Goal: Task Accomplishment & Management: Use online tool/utility

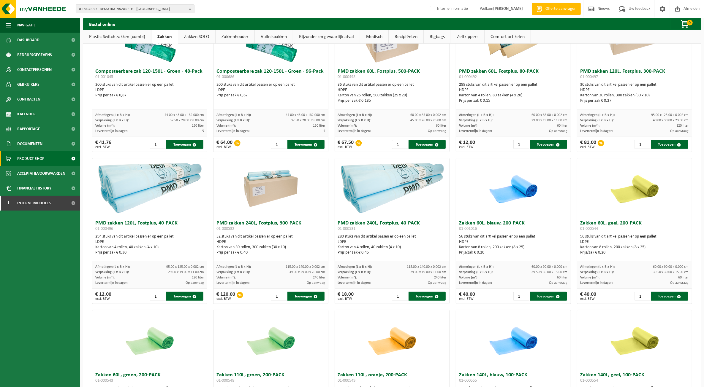
click at [34, 267] on ul "Navigatie Offerte aanvragen Nieuws Uw feedback Afmelden Dashboard Bedrijfsgegev…" at bounding box center [40, 203] width 80 height 370
click at [105, 8] on span "01-904689 - DEMATRA NAZARETH - [GEOGRAPHIC_DATA]" at bounding box center [132, 9] width 107 height 9
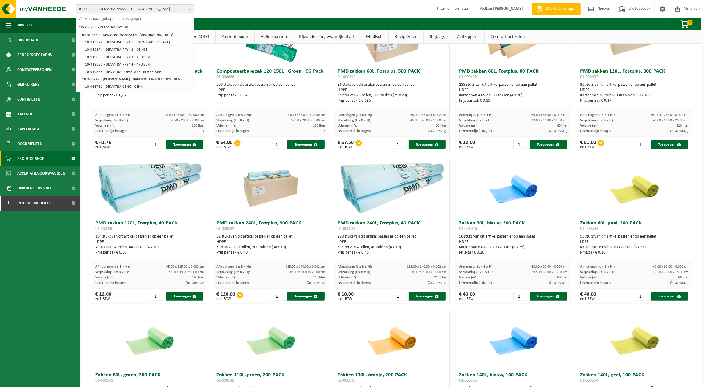
click at [101, 20] on input "text" at bounding box center [135, 18] width 116 height 7
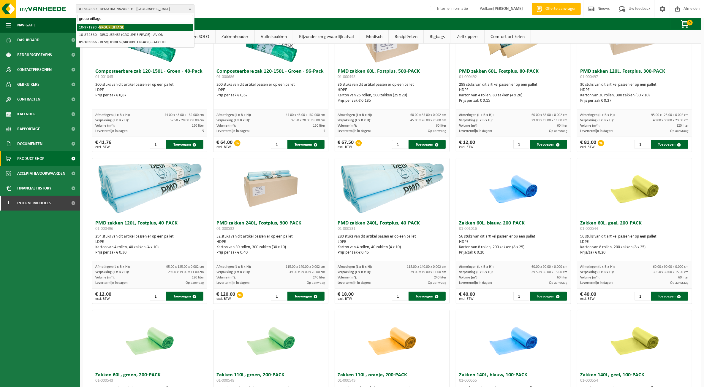
type input "group eiffage"
click at [119, 28] on span "GROUP EIFFAGE" at bounding box center [111, 27] width 25 height 4
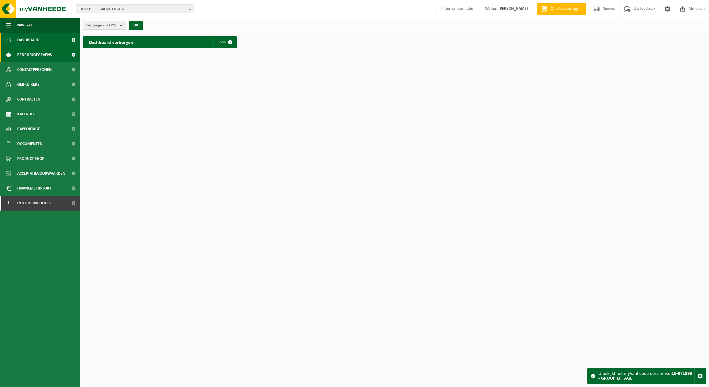
click at [57, 51] on link "Bedrijfsgegevens" at bounding box center [40, 54] width 80 height 15
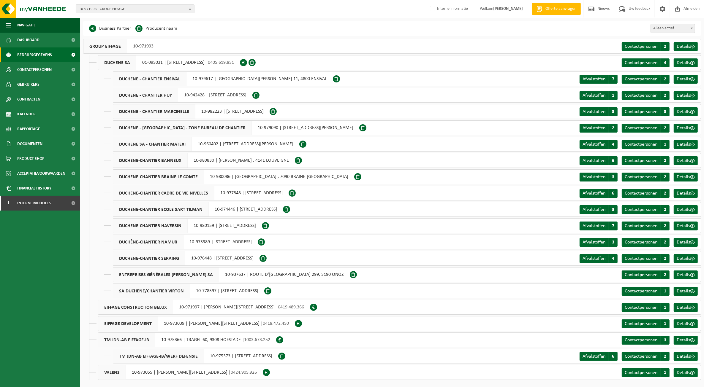
scroll to position [2, 0]
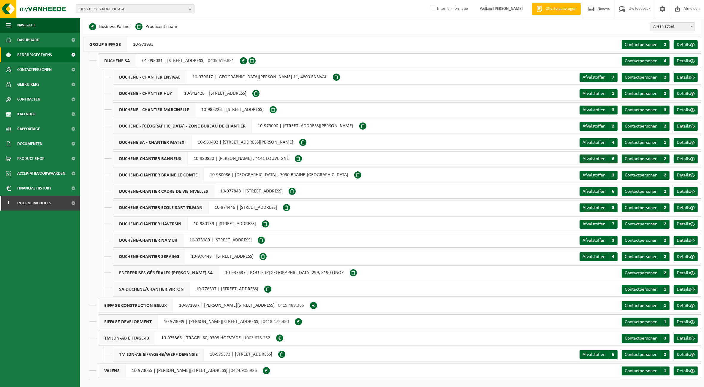
click at [148, 7] on span "10-971993 - GROUP EIFFAGE" at bounding box center [132, 9] width 107 height 9
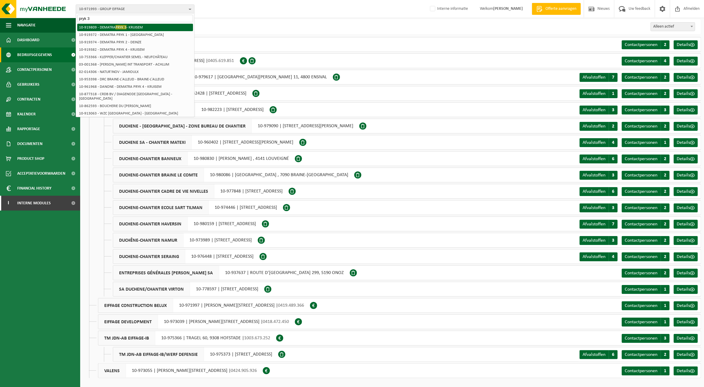
type input "pryk 3"
click at [134, 26] on li "10-919809 - DEMATRA PRYK 3 - KRUISEM" at bounding box center [135, 27] width 116 height 7
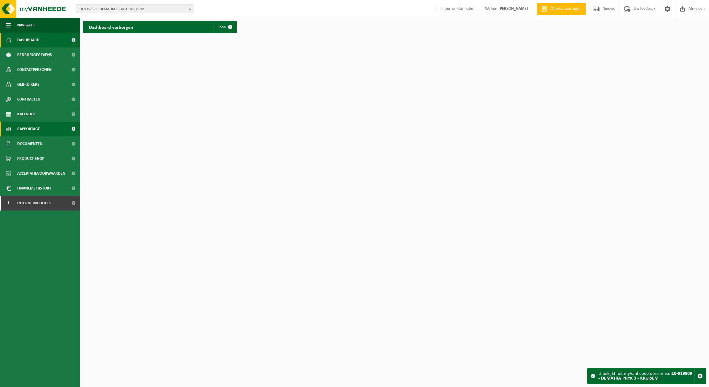
click at [29, 129] on span "Rapportage" at bounding box center [28, 129] width 23 height 15
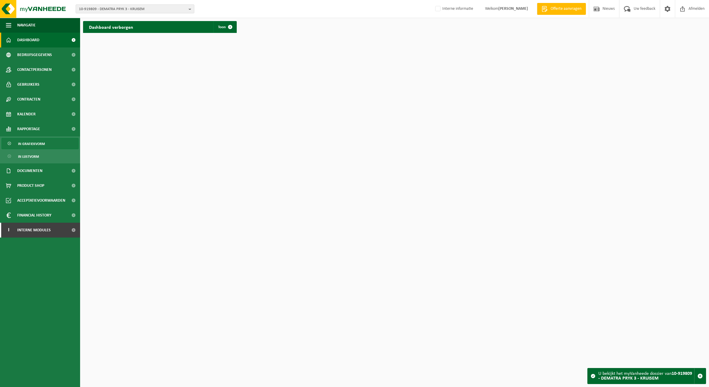
click at [47, 143] on link "In grafiekvorm" at bounding box center [39, 143] width 77 height 11
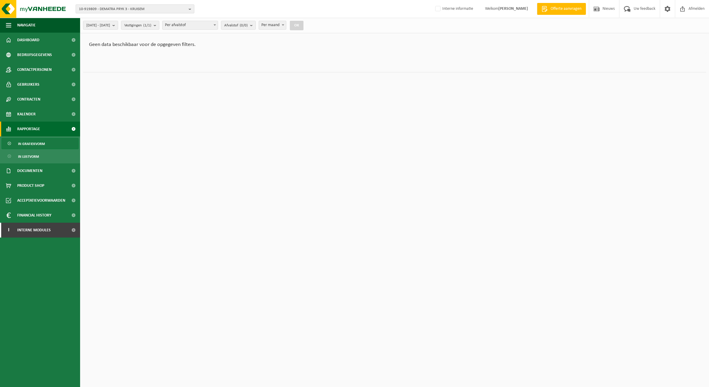
click at [115, 8] on span "10-919809 - DEMATRA PRYK 3 - KRUISEM" at bounding box center [132, 9] width 107 height 9
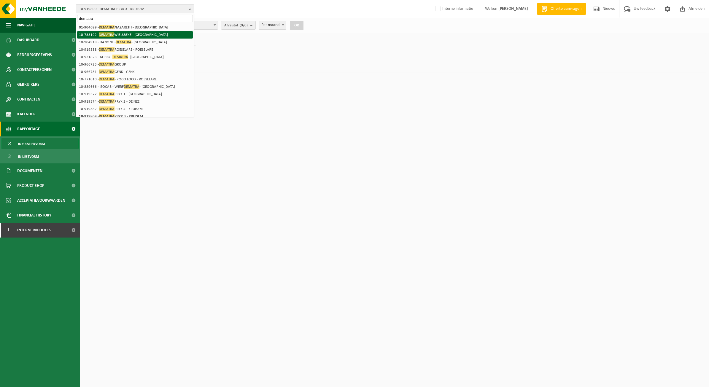
type input "dematra"
click at [134, 25] on strong "01-904689 - DEMATRA NAZARETH - NAZARETH" at bounding box center [123, 27] width 89 height 4
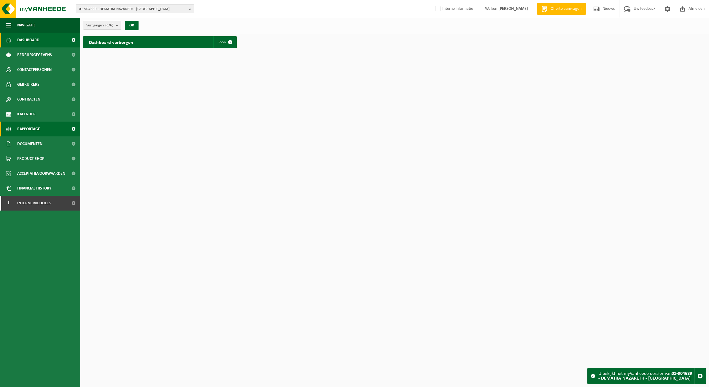
click at [42, 131] on link "Rapportage" at bounding box center [40, 129] width 80 height 15
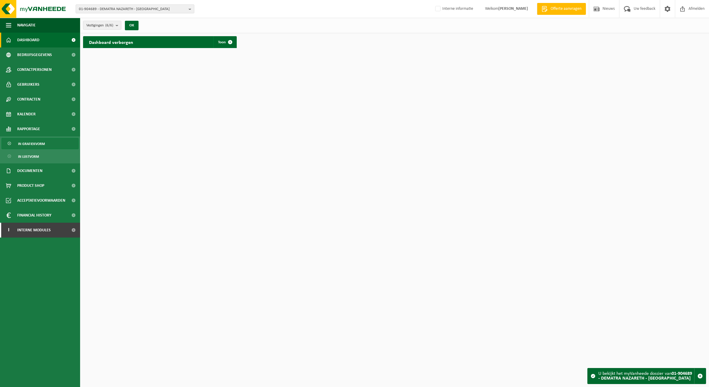
click at [46, 145] on link "In grafiekvorm" at bounding box center [39, 143] width 77 height 11
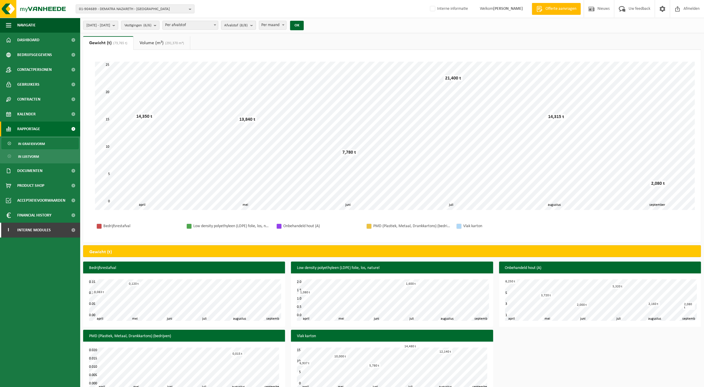
click at [248, 24] on count "(8/8)" at bounding box center [244, 25] width 8 height 4
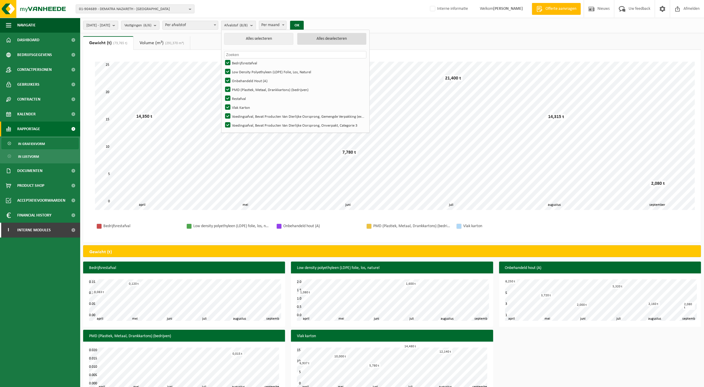
click at [327, 36] on button "Alles deselecteren" at bounding box center [331, 39] width 69 height 12
checkbox input "false"
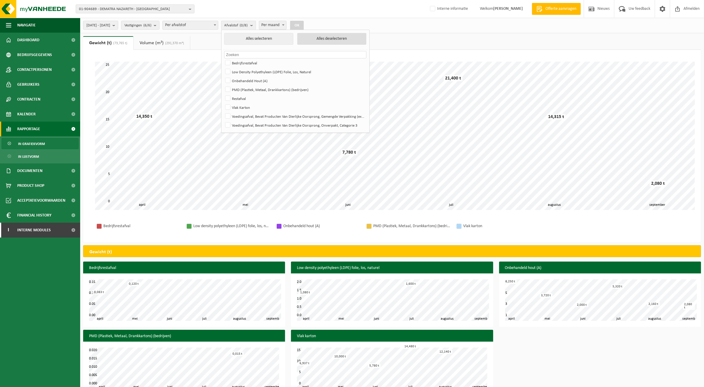
checkbox input "false"
click at [274, 104] on label "Vlak Karton" at bounding box center [295, 107] width 142 height 9
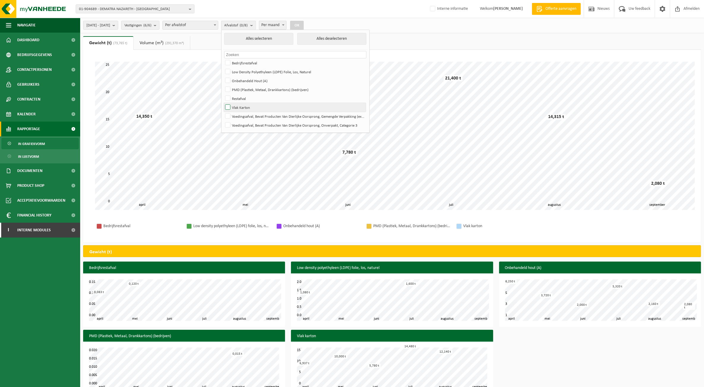
click at [223, 103] on input "Vlak Karton" at bounding box center [223, 103] width 0 height 0
click at [350, 37] on button "Alles deselecteren" at bounding box center [331, 39] width 69 height 12
click at [281, 103] on label "Vlak Karton" at bounding box center [295, 107] width 142 height 9
click at [223, 103] on input "Vlak Karton" at bounding box center [223, 103] width 0 height 0
checkbox input "true"
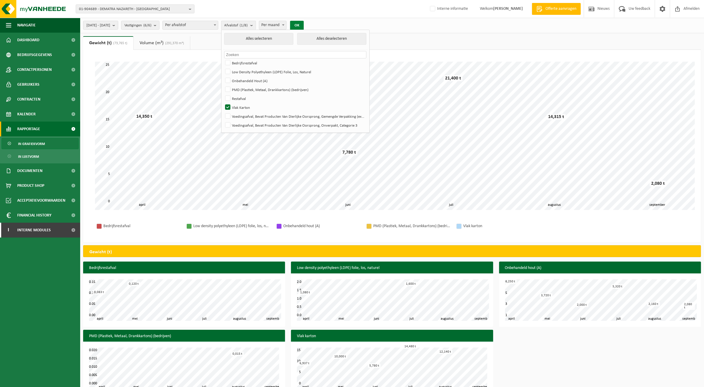
click at [304, 26] on button "OK" at bounding box center [297, 25] width 14 height 9
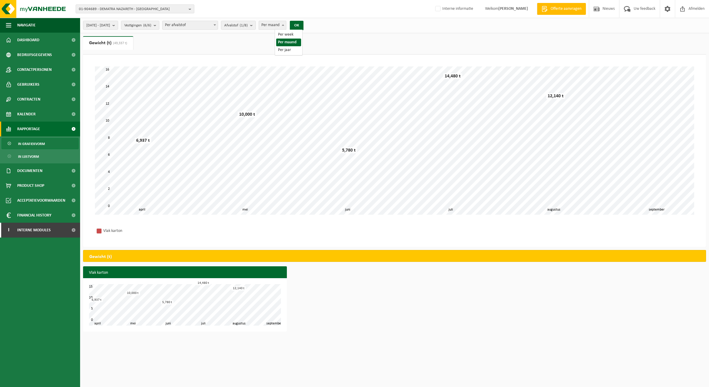
click at [286, 26] on span at bounding box center [283, 25] width 6 height 8
select select "3"
click at [304, 28] on button "OK" at bounding box center [297, 25] width 14 height 9
click at [104, 27] on span "[DATE] - [DATE]" at bounding box center [98, 25] width 24 height 9
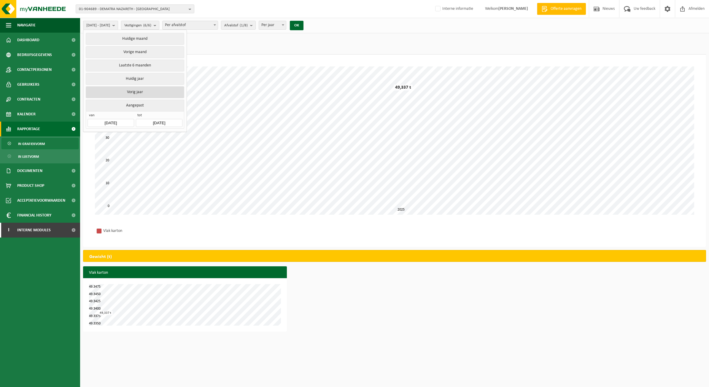
click at [138, 91] on button "Vorig jaar" at bounding box center [135, 92] width 98 height 12
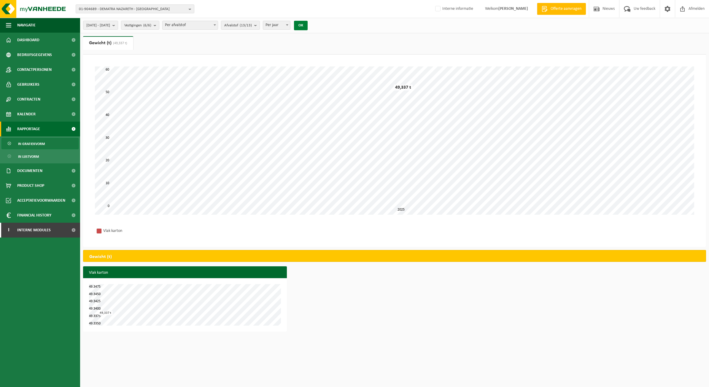
click at [308, 22] on button "OK" at bounding box center [301, 25] width 14 height 9
